Goal: Task Accomplishment & Management: Manage account settings

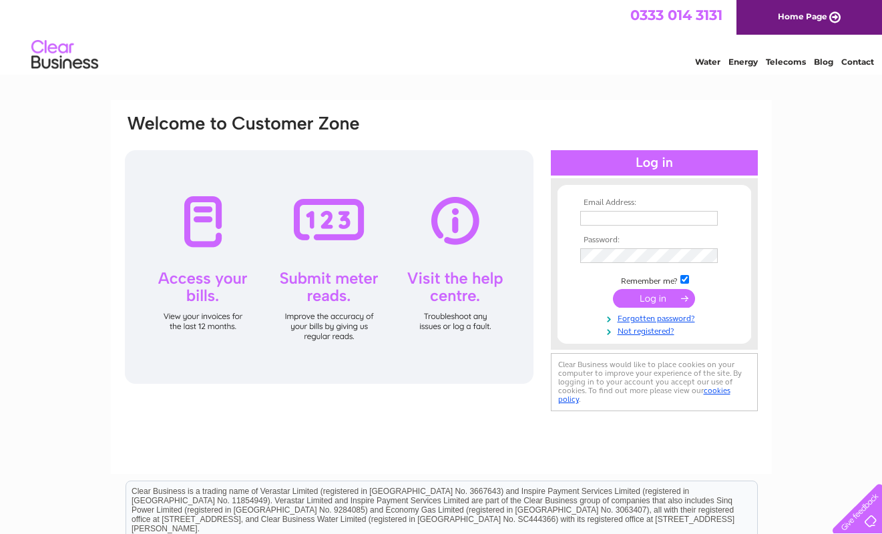
click at [653, 211] on input "text" at bounding box center [648, 218] width 137 height 15
type input "[EMAIL_ADDRESS][DOMAIN_NAME]"
click at [651, 318] on link "Forgotten password?" at bounding box center [656, 318] width 152 height 13
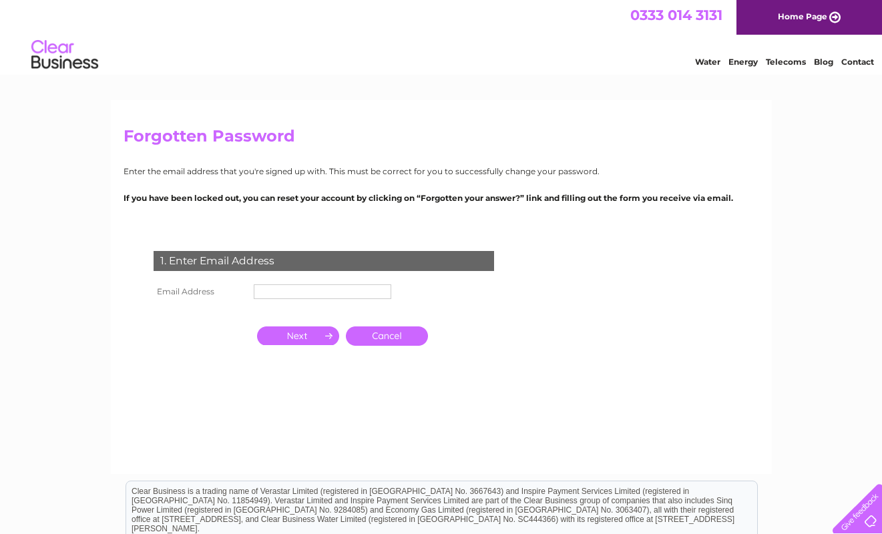
click at [302, 286] on input "text" at bounding box center [322, 291] width 137 height 15
type input "[EMAIL_ADDRESS][DOMAIN_NAME]"
click at [301, 332] on input "button" at bounding box center [298, 337] width 82 height 19
